Goal: Task Accomplishment & Management: Manage account settings

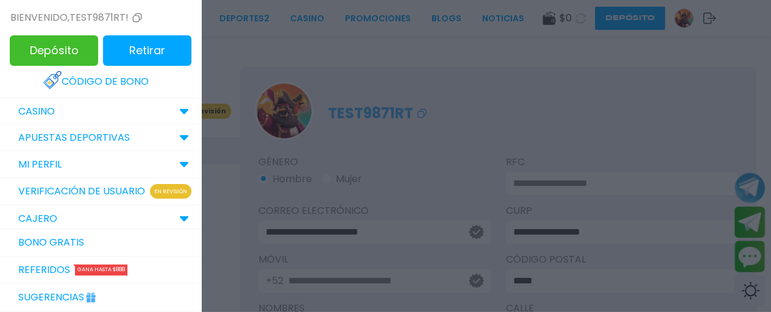
click at [267, 83] on div at bounding box center [385, 156] width 771 height 312
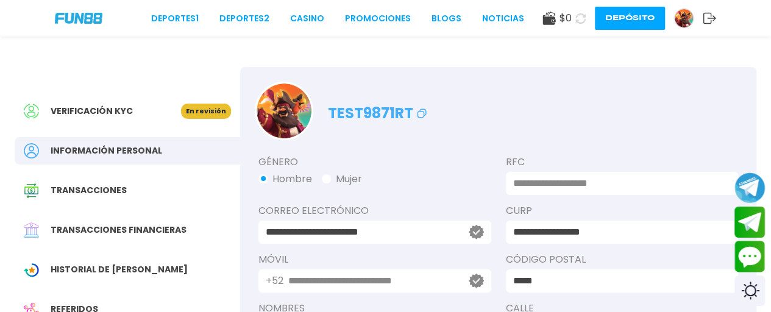
click at [74, 10] on div "Deportes 1 Deportes 2 CASINO Promociones BLOGS NOTICIAS $ 0 Depósito" at bounding box center [385, 18] width 771 height 37
click at [73, 17] on img at bounding box center [79, 18] width 48 height 10
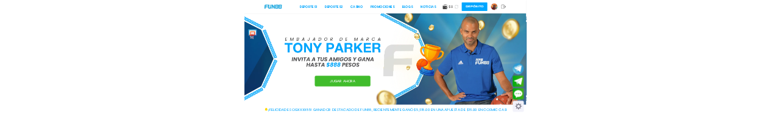
scroll to position [61, 0]
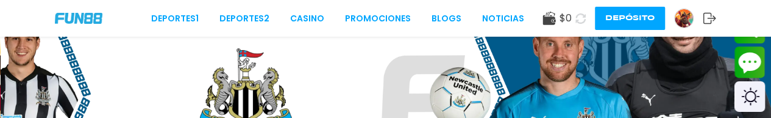
click at [703, 19] on use at bounding box center [709, 18] width 13 height 11
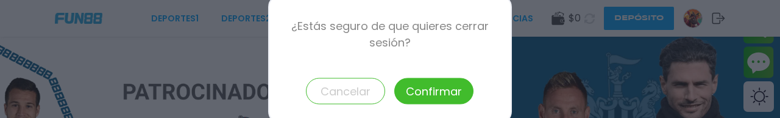
drag, startPoint x: 398, startPoint y: 99, endPoint x: 419, endPoint y: 100, distance: 20.1
click at [399, 99] on button "Confirmar" at bounding box center [434, 90] width 79 height 26
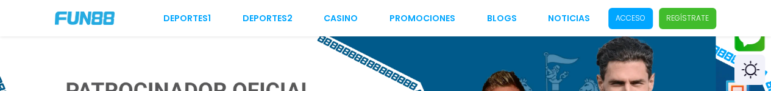
click at [30, 19] on div "Deportes 1 Deportes 2 CASINO Promociones BLOGS NOTICIAS Acceso Regístrate" at bounding box center [385, 18] width 771 height 37
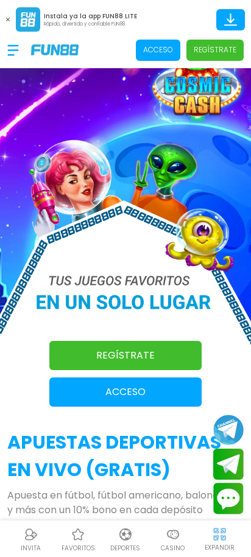
click at [158, 49] on p "Acceso" at bounding box center [158, 49] width 30 height 11
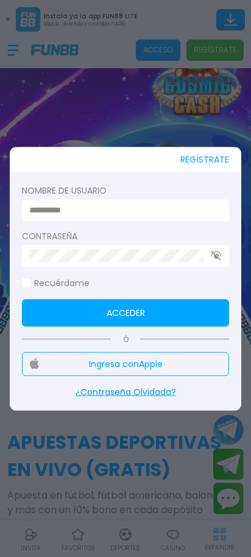
click at [87, 113] on input at bounding box center [121, 210] width 185 height 13
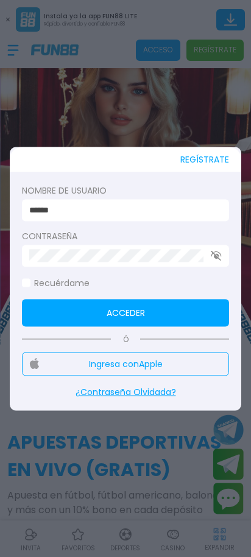
type input "******"
click button "Acceder" at bounding box center [125, 312] width 207 height 27
